Goal: Contribute content: Contribute content

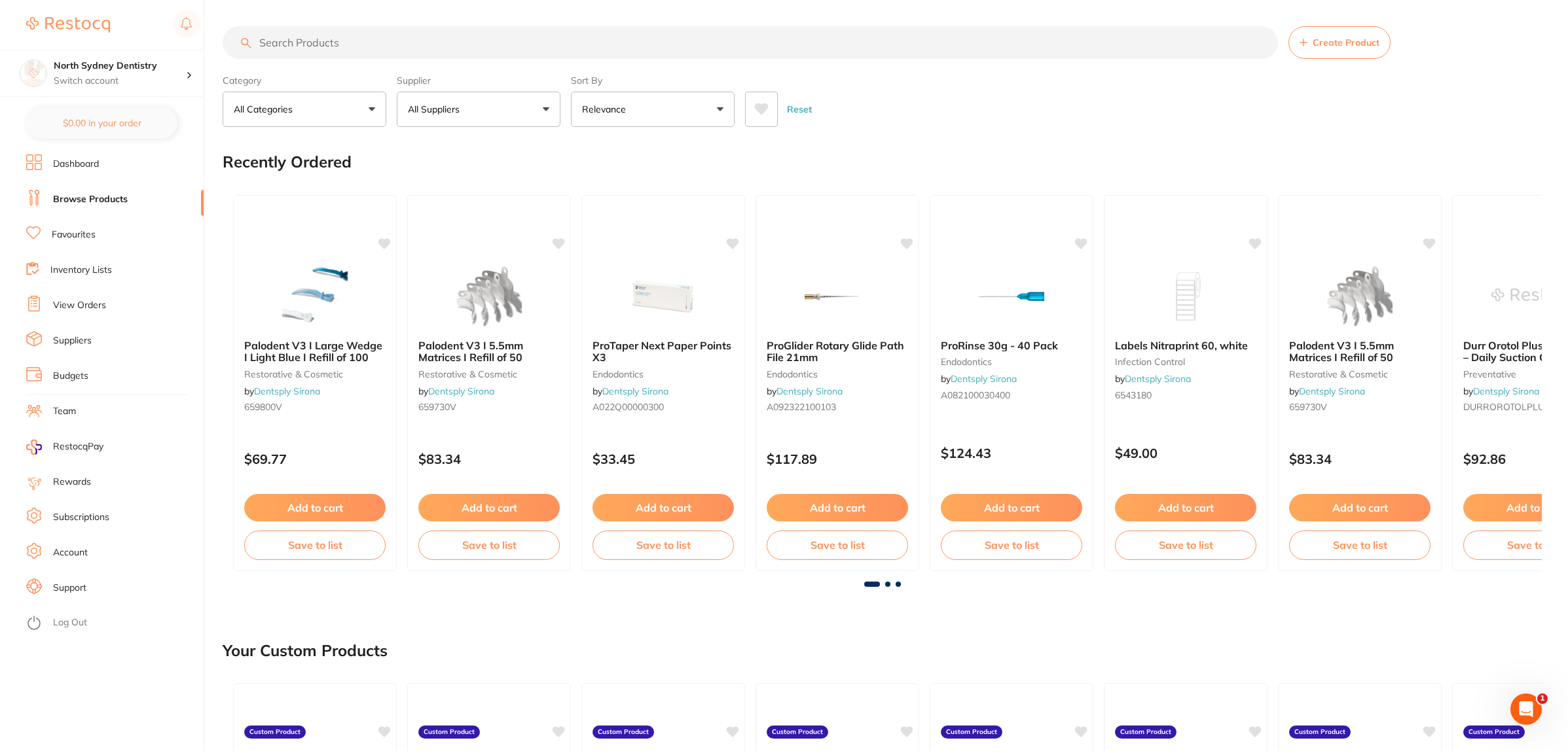
click at [285, 48] on input "search" at bounding box center [749, 42] width 1055 height 33
click at [1337, 46] on span "Create Product" at bounding box center [1346, 42] width 67 height 10
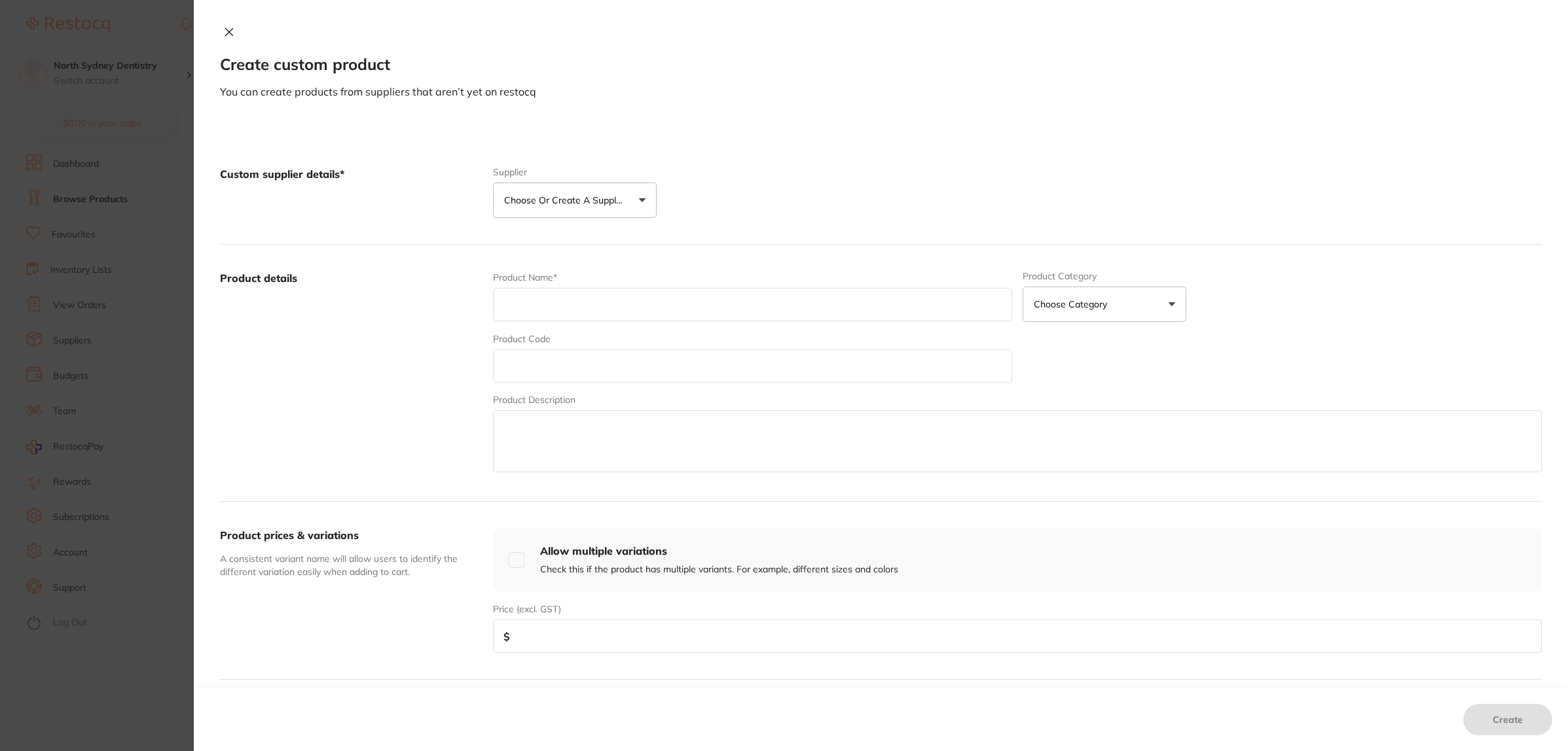
click at [567, 180] on div "Supplier Choose or create a supplier Create custom supplier 1122 Corp Healthwar…" at bounding box center [575, 192] width 164 height 51
click at [563, 201] on p "Choose or create a supplier" at bounding box center [566, 200] width 124 height 13
click at [548, 200] on p "Choose or create a supplier" at bounding box center [566, 200] width 124 height 13
drag, startPoint x: 573, startPoint y: 221, endPoint x: 588, endPoint y: 195, distance: 30.0
click at [573, 221] on div "Custom supplier details* Supplier Choose or create a supplier Create custom sup…" at bounding box center [881, 192] width 1321 height 104
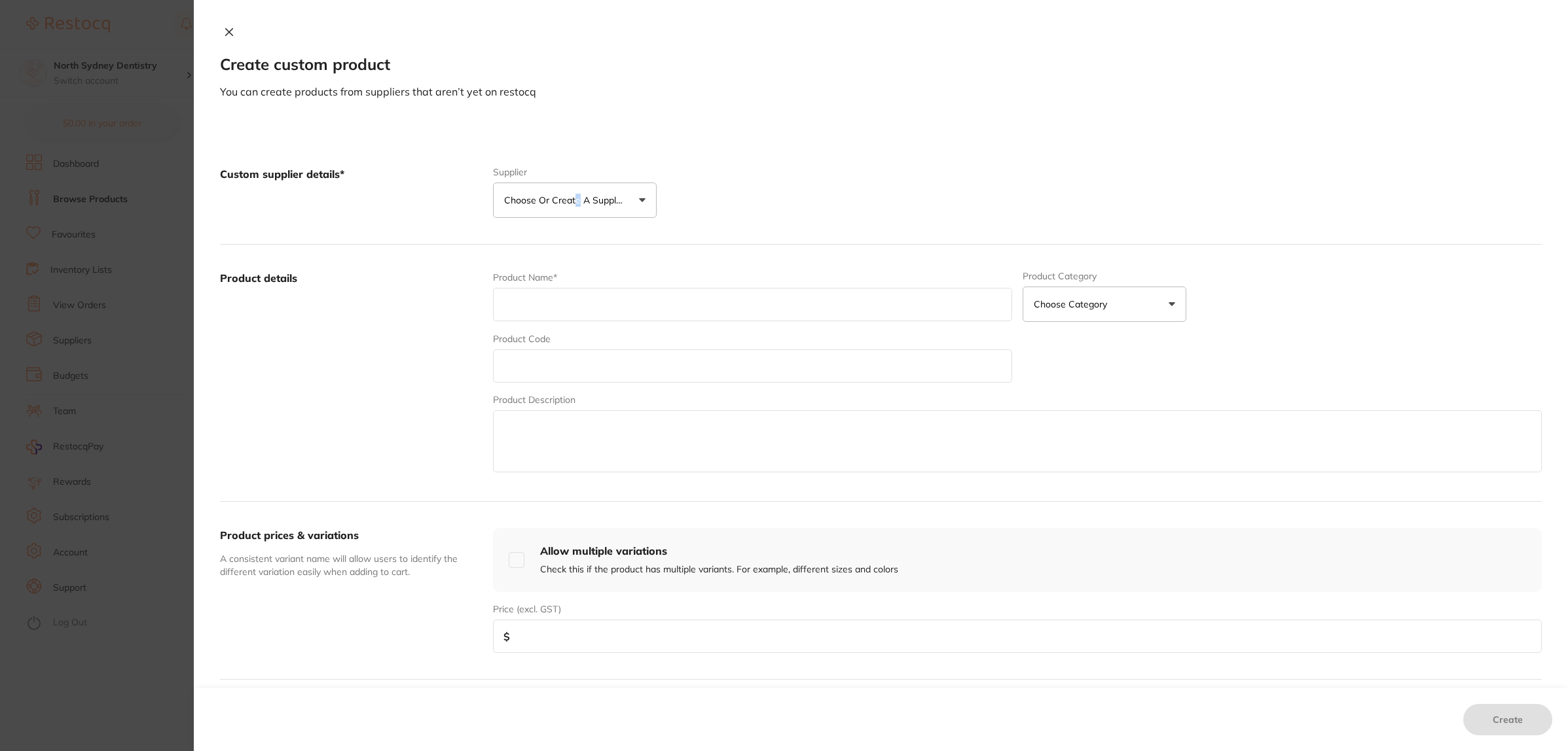
click at [588, 195] on p "Choose or create a supplier" at bounding box center [566, 200] width 124 height 13
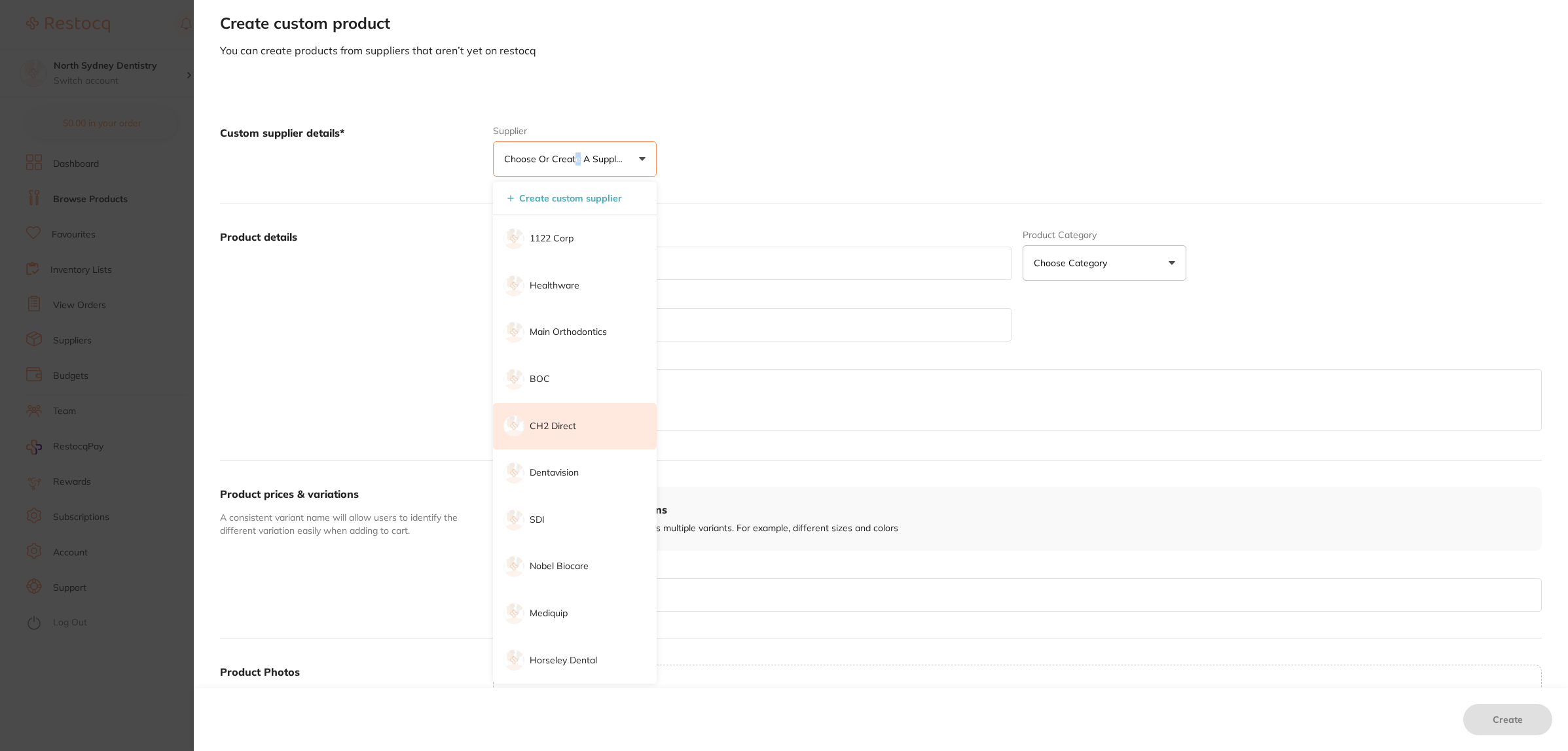
scroll to position [82, 0]
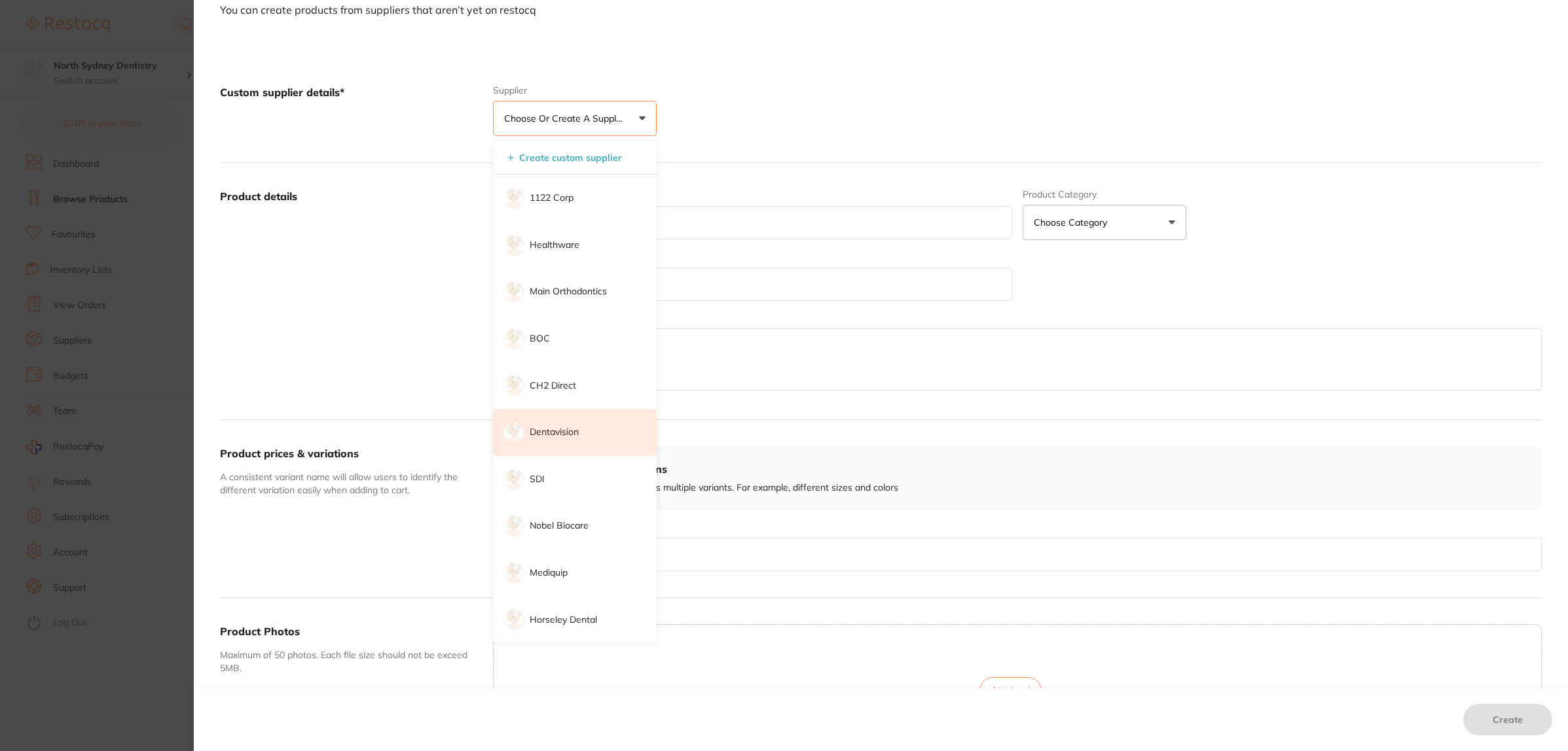
click at [587, 430] on li "Dentavision" at bounding box center [575, 432] width 164 height 47
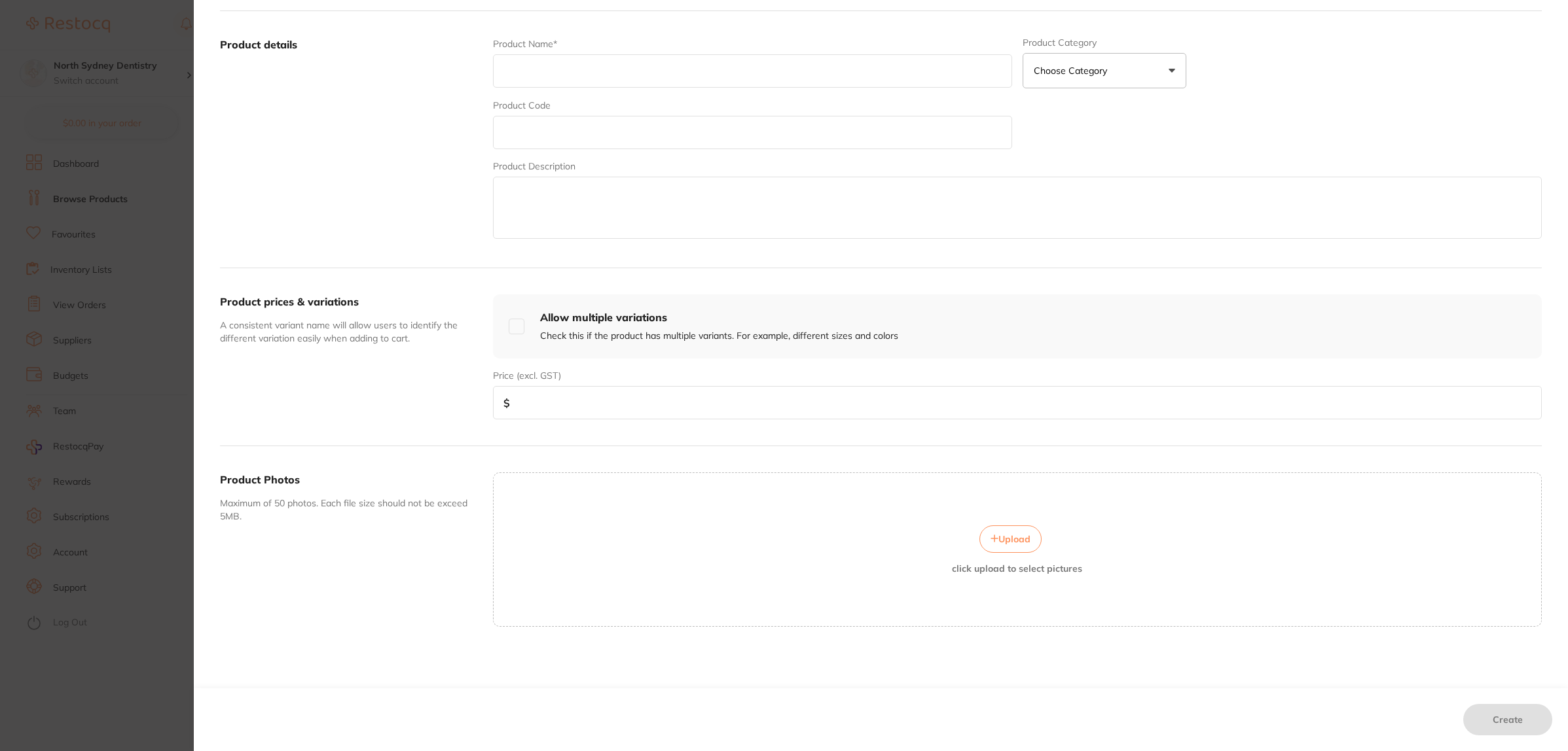
scroll to position [245, 0]
click at [533, 407] on input "number" at bounding box center [1017, 402] width 1049 height 34
click at [1059, 60] on button "Choose Category" at bounding box center [1105, 71] width 164 height 36
drag, startPoint x: 342, startPoint y: 185, endPoint x: 178, endPoint y: 206, distance: 165.3
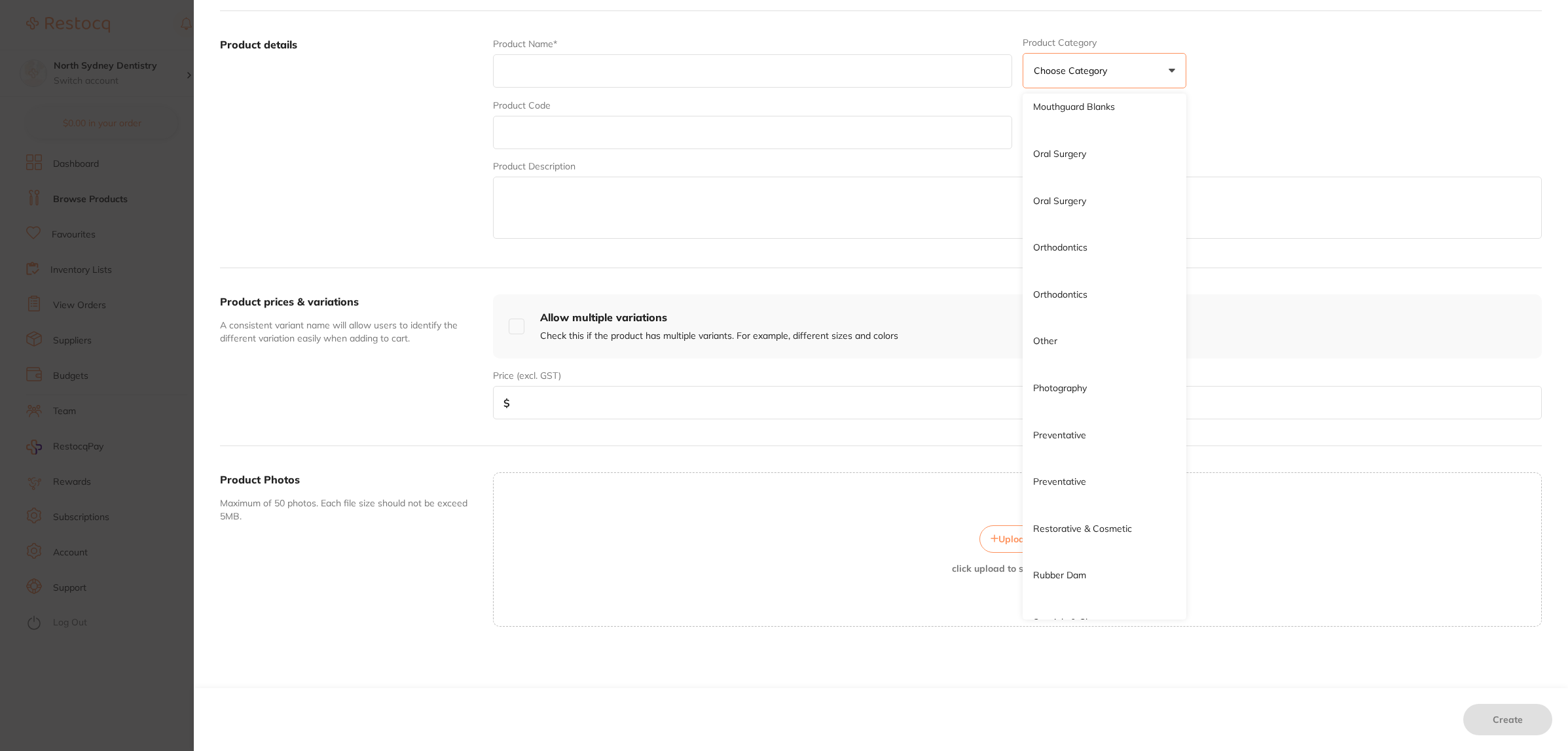
click at [338, 185] on label "Product details" at bounding box center [351, 139] width 262 height 204
click at [107, 213] on section "Create custom product You can create products from suppliers that aren’t yet on…" at bounding box center [784, 375] width 1568 height 751
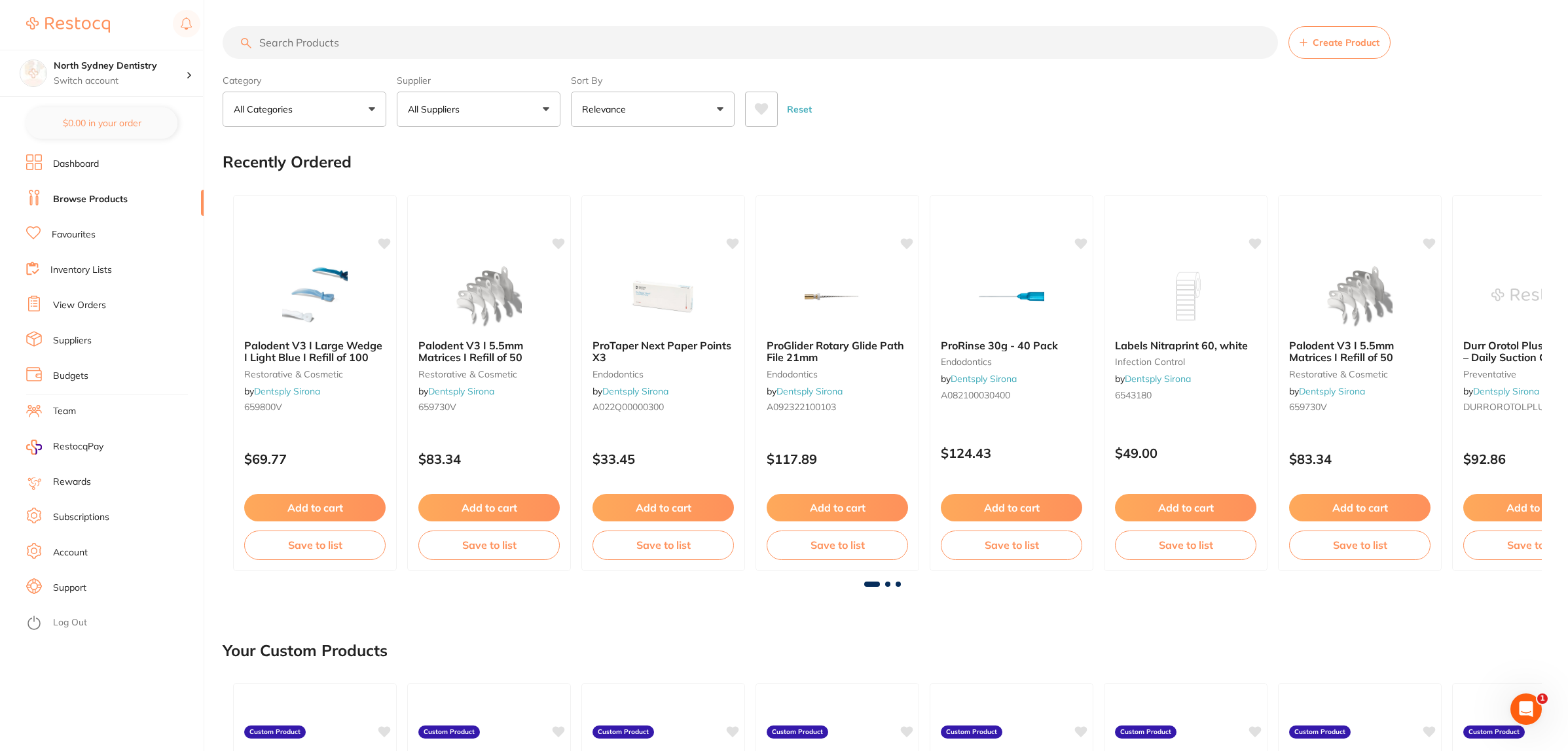
scroll to position [0, 0]
click at [420, 121] on button "All Suppliers" at bounding box center [478, 109] width 164 height 36
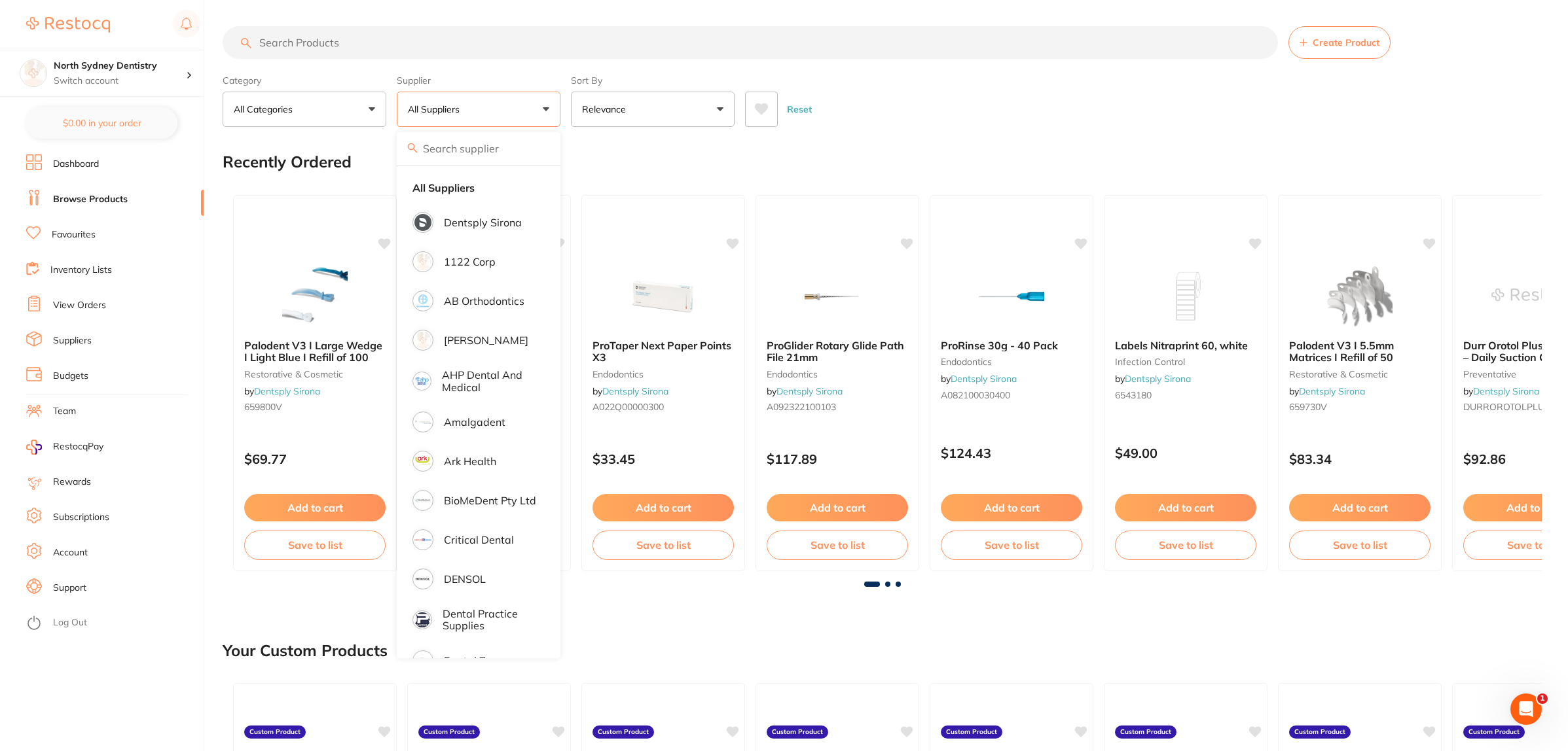
click at [302, 123] on button "All Categories" at bounding box center [304, 109] width 164 height 36
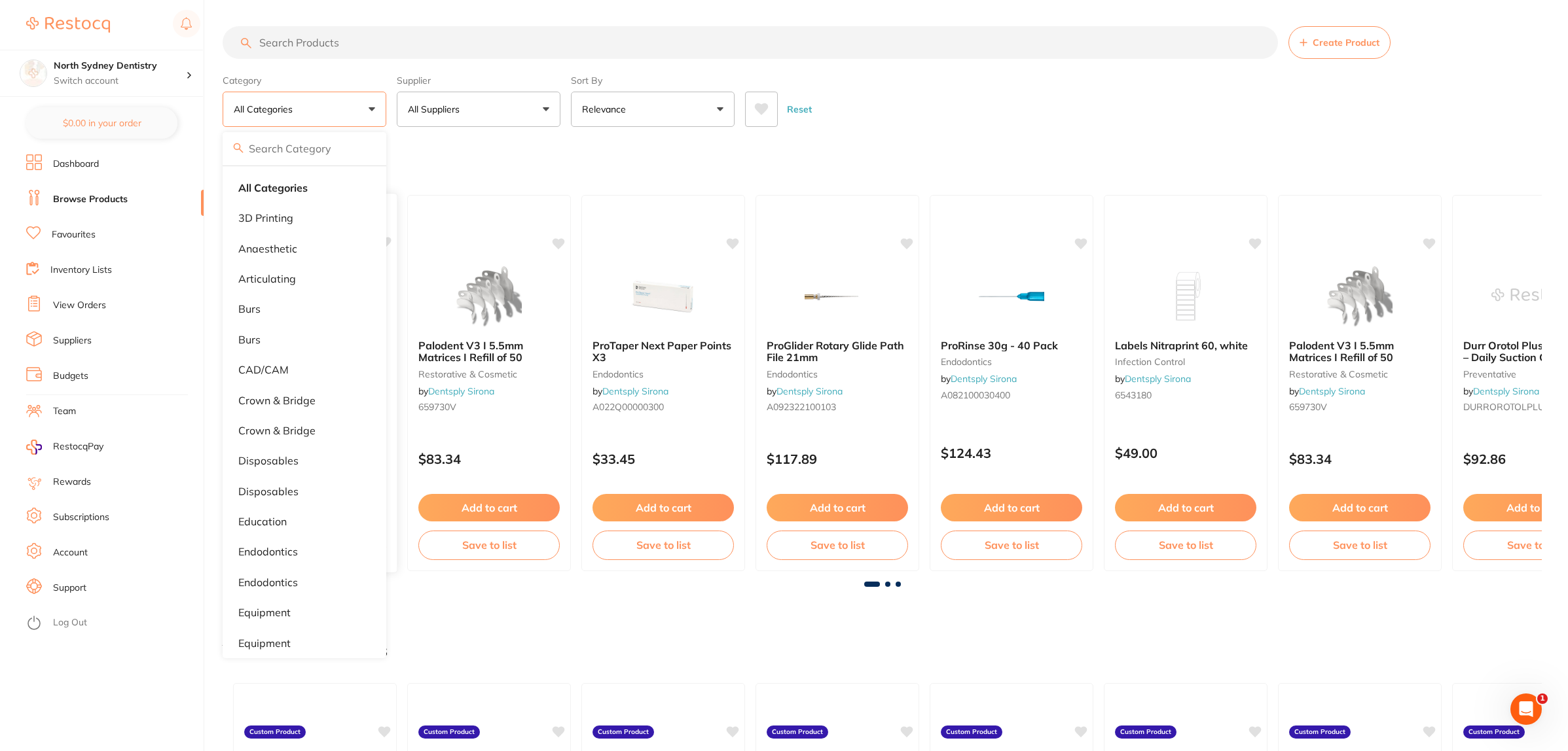
scroll to position [82, 0]
